Goal: Share content: Share content

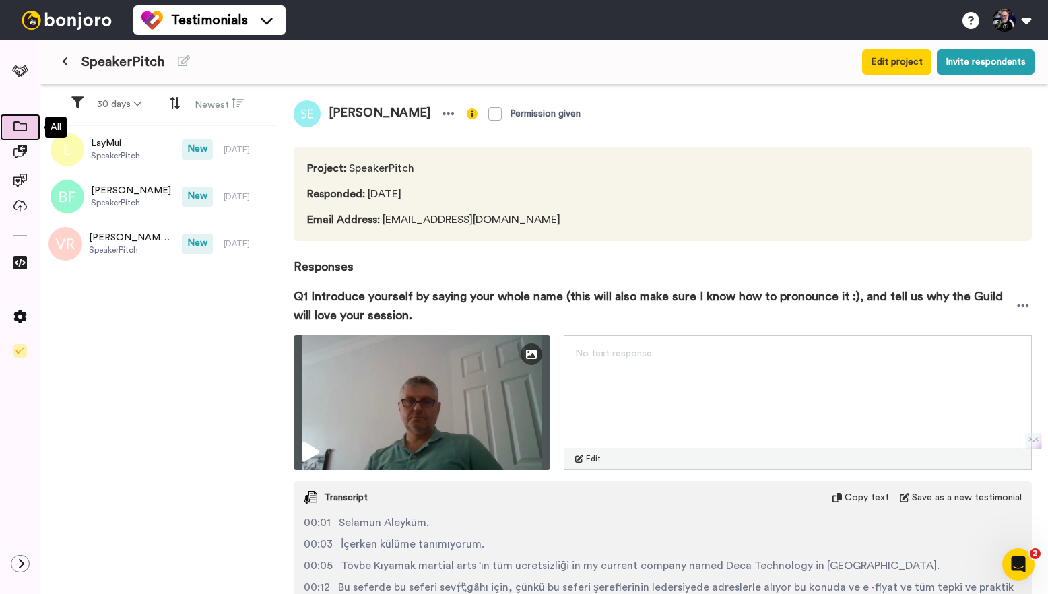
click at [15, 127] on icon at bounding box center [19, 126] width 13 height 10
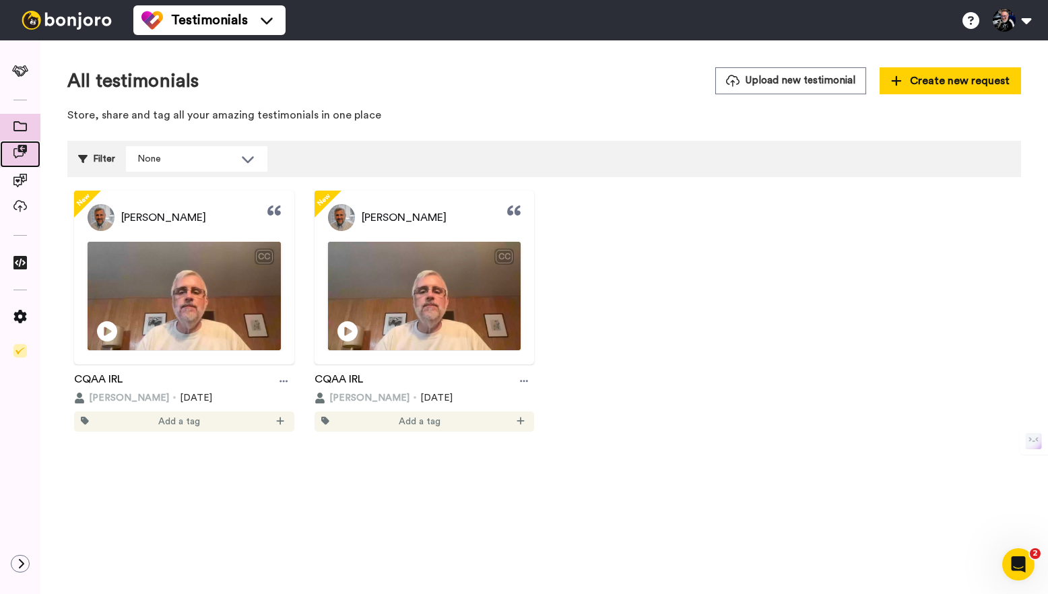
click at [15, 144] on div at bounding box center [20, 154] width 40 height 27
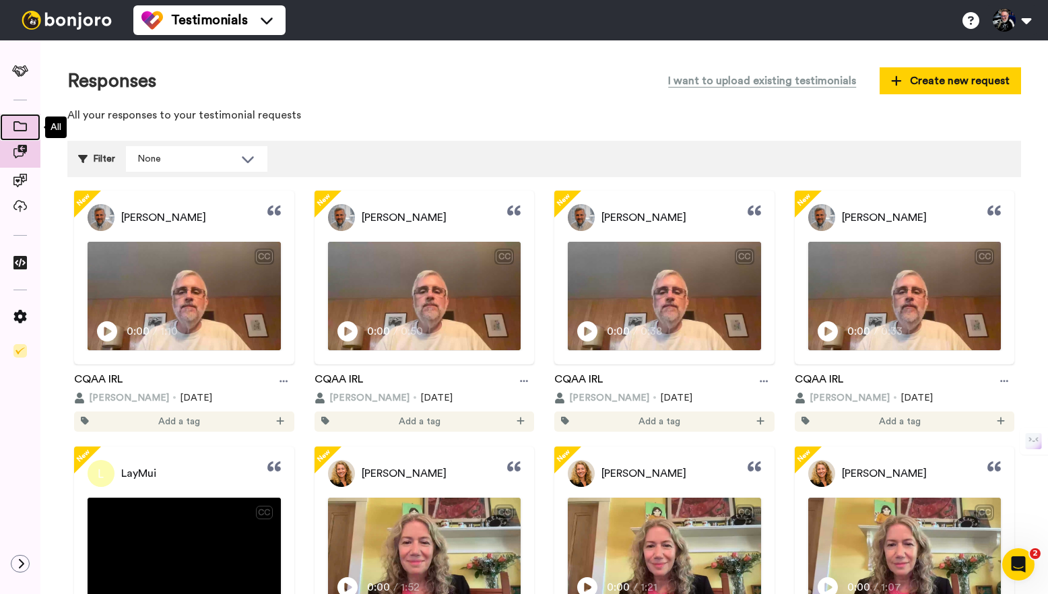
click at [24, 121] on icon at bounding box center [19, 126] width 13 height 10
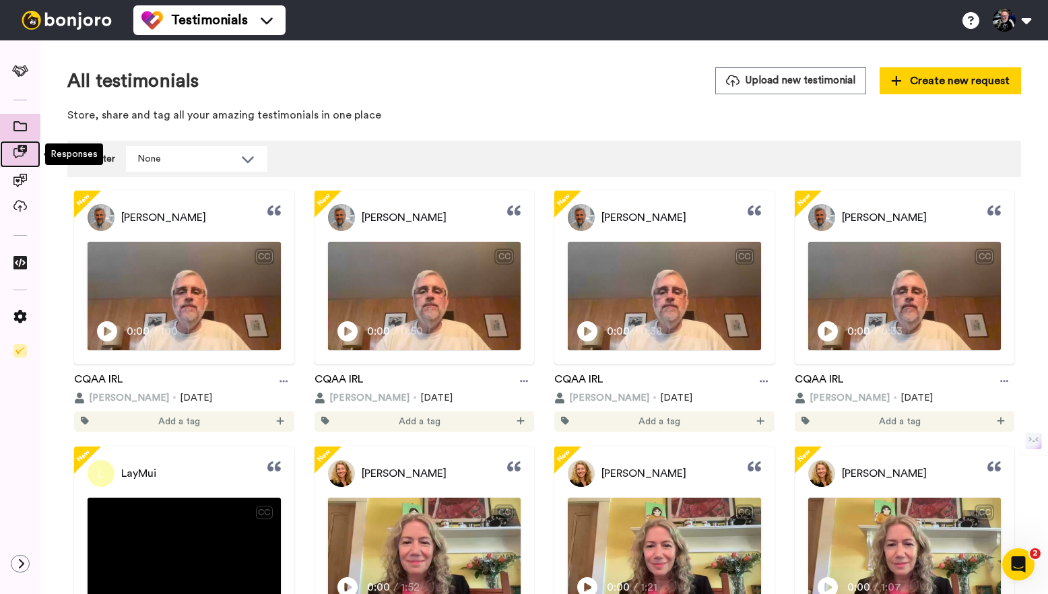
click at [20, 154] on icon at bounding box center [19, 151] width 13 height 13
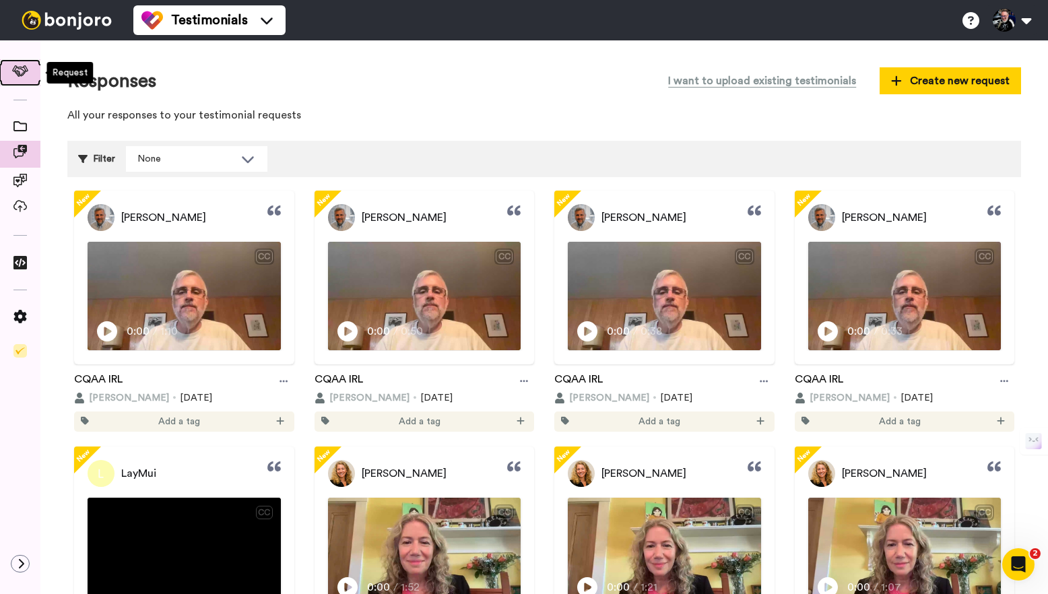
click at [24, 66] on span at bounding box center [21, 72] width 44 height 13
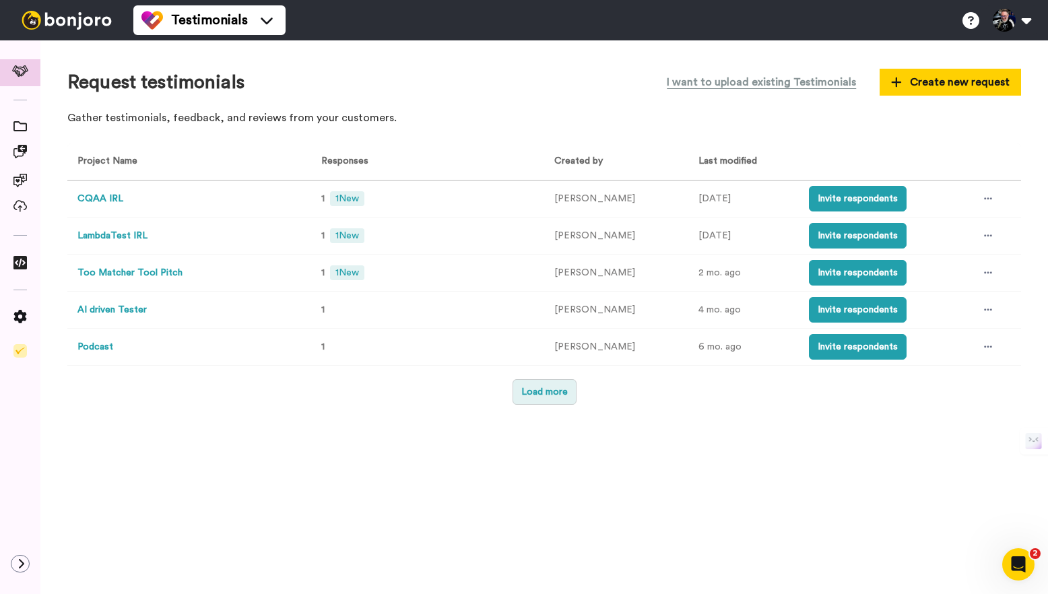
click at [543, 399] on button "Load more" at bounding box center [545, 392] width 64 height 26
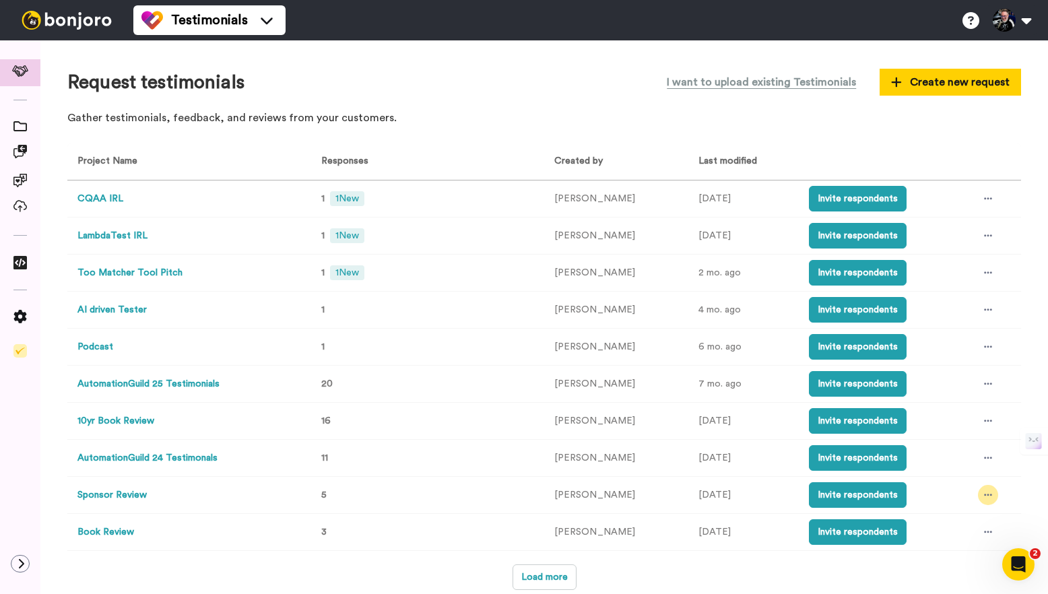
click at [984, 495] on icon at bounding box center [988, 495] width 8 height 9
click at [744, 502] on td "1 yr. ago" at bounding box center [744, 495] width 111 height 37
click at [348, 500] on td "5" at bounding box center [425, 495] width 239 height 37
click at [984, 493] on icon at bounding box center [988, 495] width 8 height 9
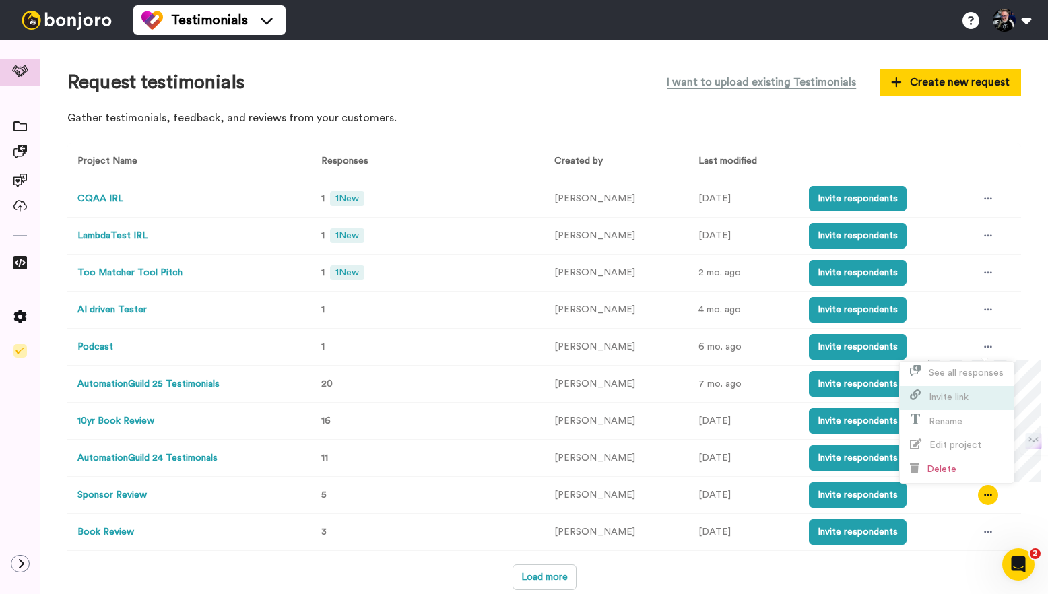
click at [963, 398] on span "Invite link" at bounding box center [949, 397] width 40 height 9
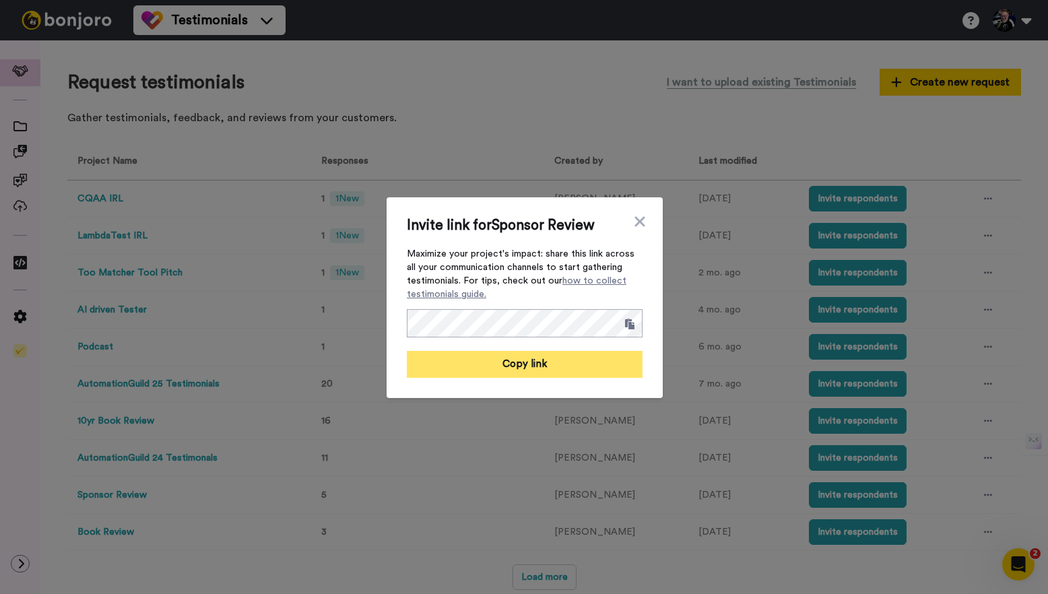
click at [541, 367] on button "Copy link" at bounding box center [525, 364] width 236 height 27
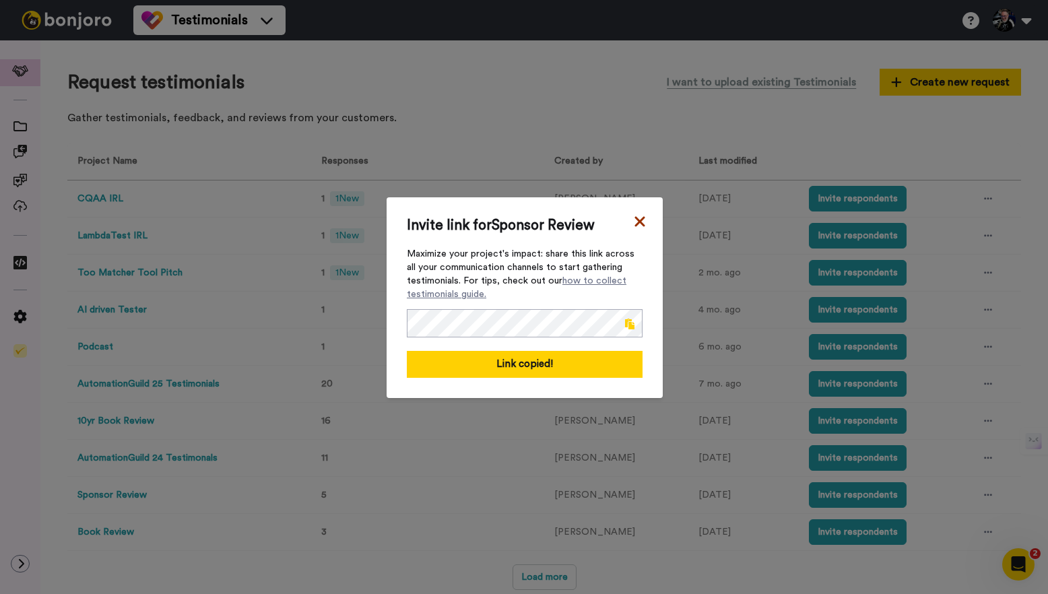
click at [635, 221] on icon at bounding box center [640, 221] width 10 height 10
